Goal: Task Accomplishment & Management: Complete application form

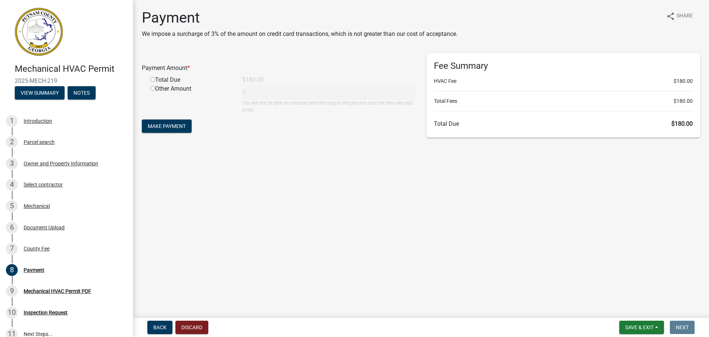
click at [151, 80] on input "radio" at bounding box center [152, 79] width 5 height 5
radio input "true"
type input "180"
click at [161, 123] on span "Make Payment" at bounding box center [167, 126] width 38 height 6
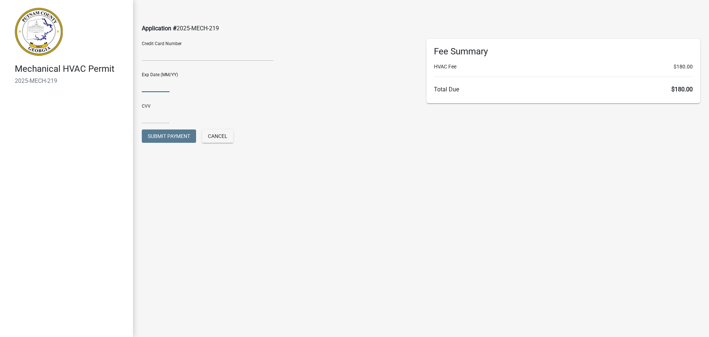
click at [158, 82] on input "text" at bounding box center [156, 84] width 28 height 15
click at [156, 116] on input "text" at bounding box center [156, 115] width 28 height 15
click at [147, 85] on input "0130" at bounding box center [156, 84] width 28 height 15
type input "01/30"
click at [150, 119] on input "text" at bounding box center [156, 115] width 28 height 15
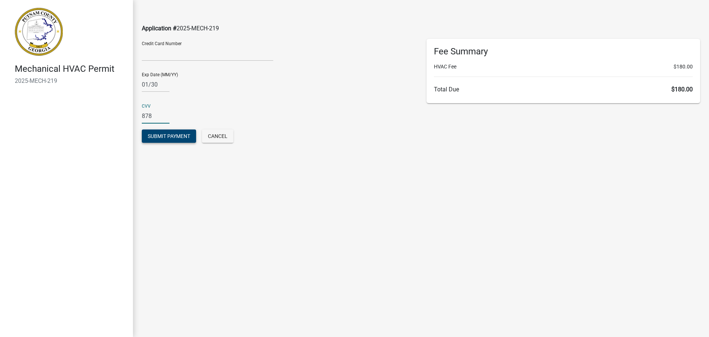
type input "878"
click at [159, 136] on span "Submit Payment" at bounding box center [169, 136] width 42 height 6
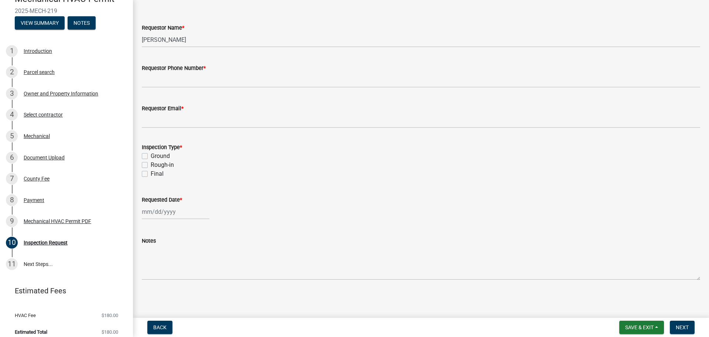
scroll to position [74, 0]
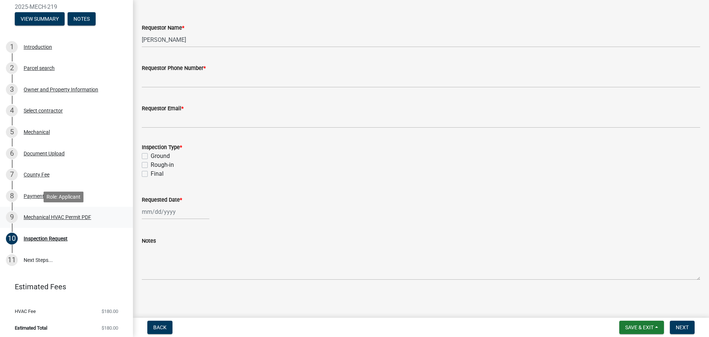
click at [78, 215] on div "Mechanical HVAC Permit PDF" at bounding box center [58, 216] width 68 height 5
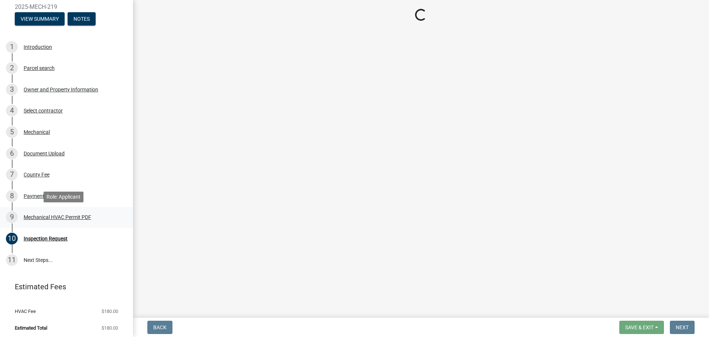
scroll to position [0, 0]
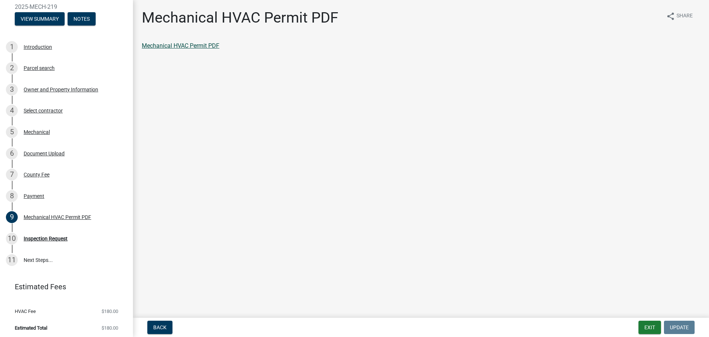
click at [202, 44] on link "Mechanical HVAC Permit PDF" at bounding box center [181, 45] width 78 height 7
